Goal: Find specific page/section: Find specific page/section

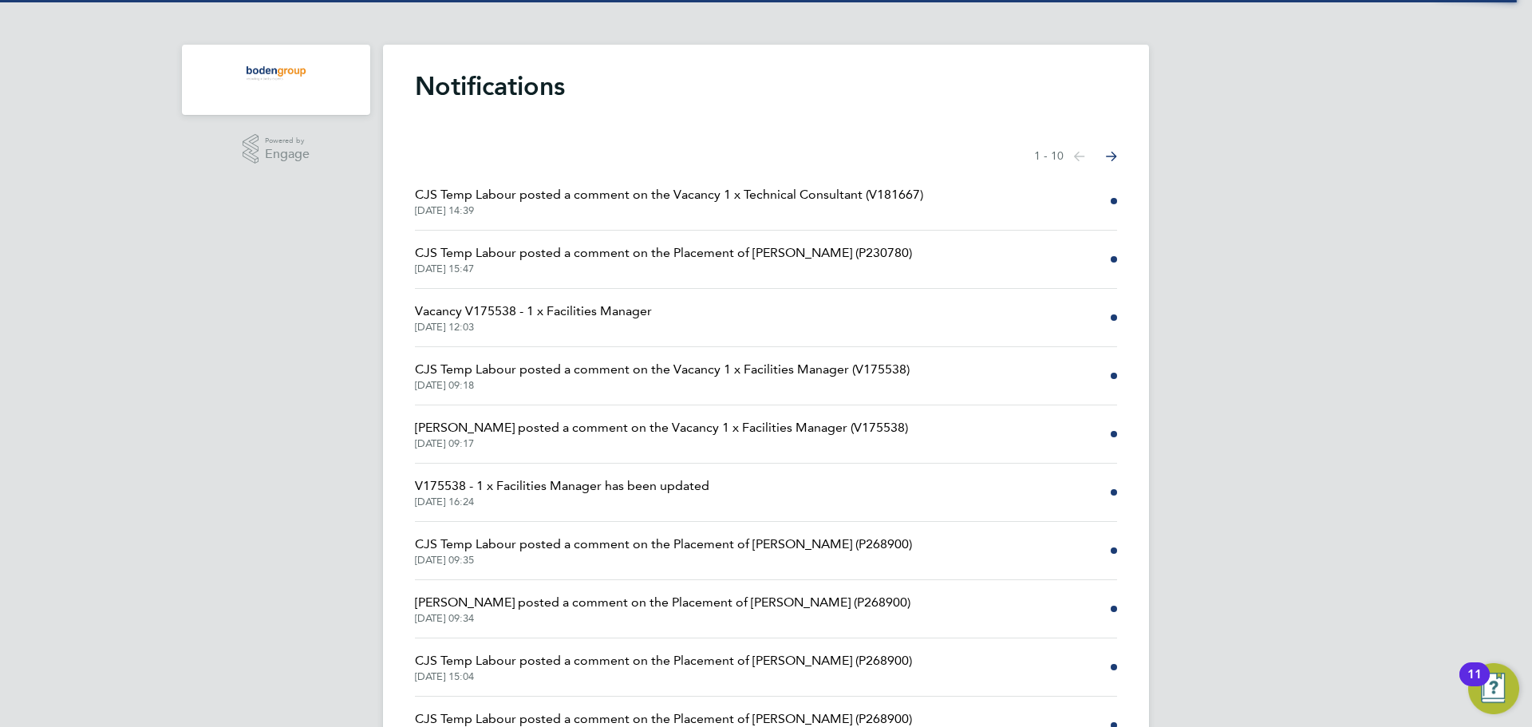
click at [459, 94] on h1 "Notifications" at bounding box center [766, 86] width 702 height 32
click at [435, 85] on h1 "Notifications" at bounding box center [766, 86] width 702 height 32
click at [301, 69] on img "Main navigation" at bounding box center [276, 74] width 71 height 26
click at [301, 71] on img "Main navigation" at bounding box center [276, 74] width 71 height 26
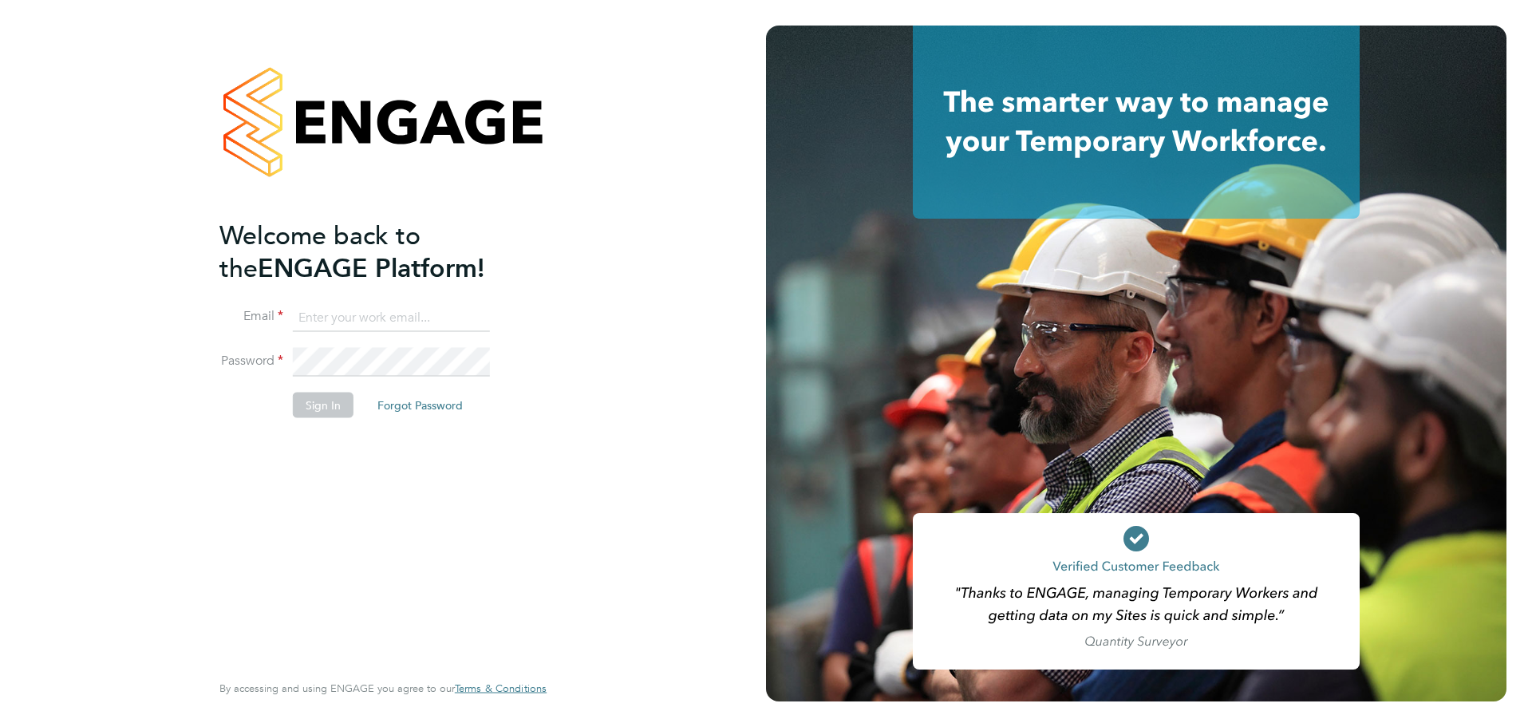
type input "ryan@boden-group.co.uk"
click at [331, 395] on button "Sign In" at bounding box center [323, 405] width 61 height 26
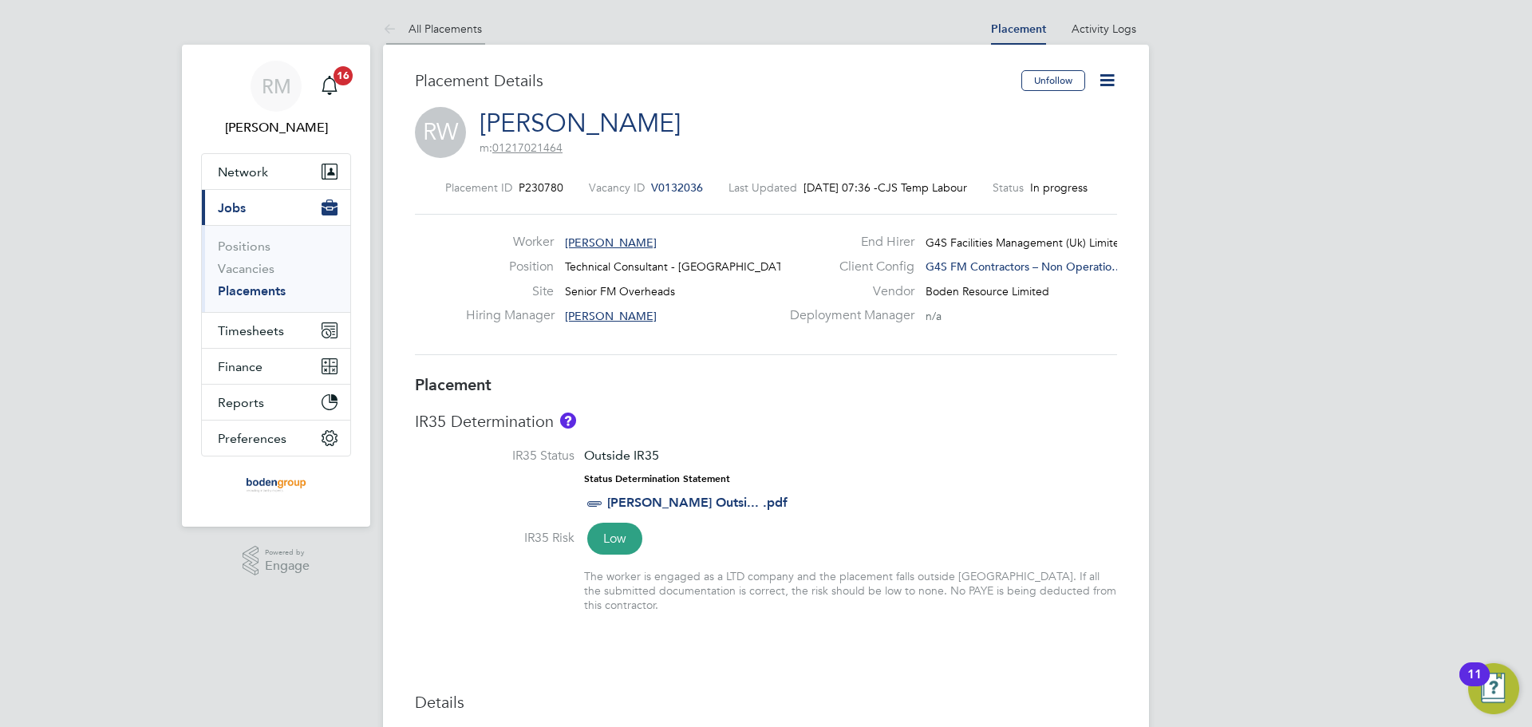
click at [394, 30] on icon at bounding box center [393, 30] width 20 height 20
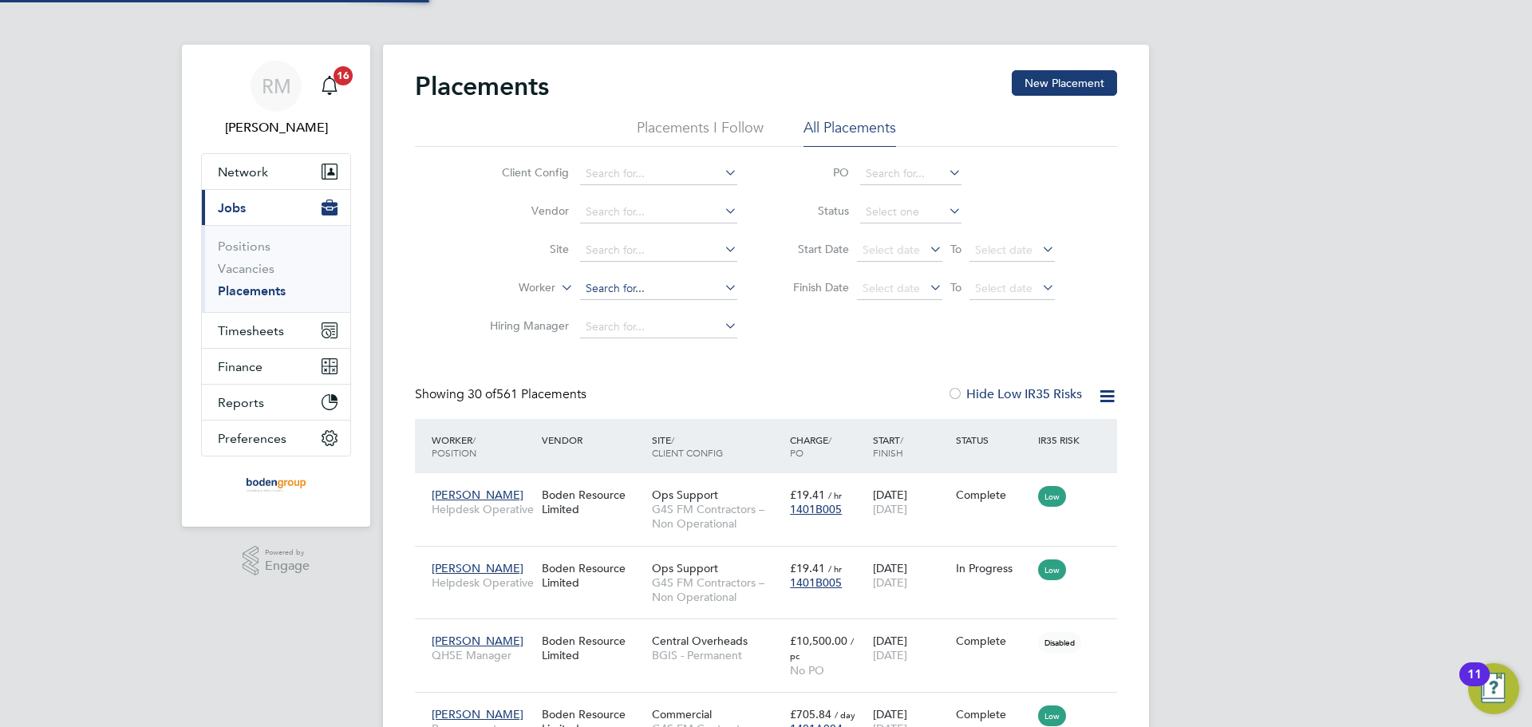
scroll to position [8, 8]
